Goal: Transaction & Acquisition: Book appointment/travel/reservation

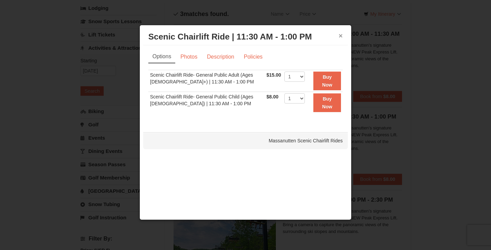
click at [341, 32] on button "×" at bounding box center [340, 35] width 4 height 7
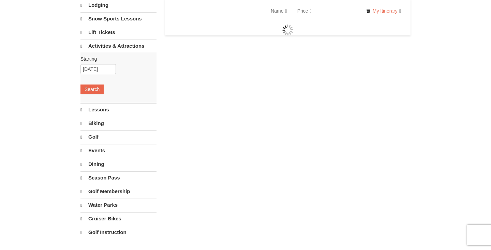
select select "10"
